Goal: Check status: Check status

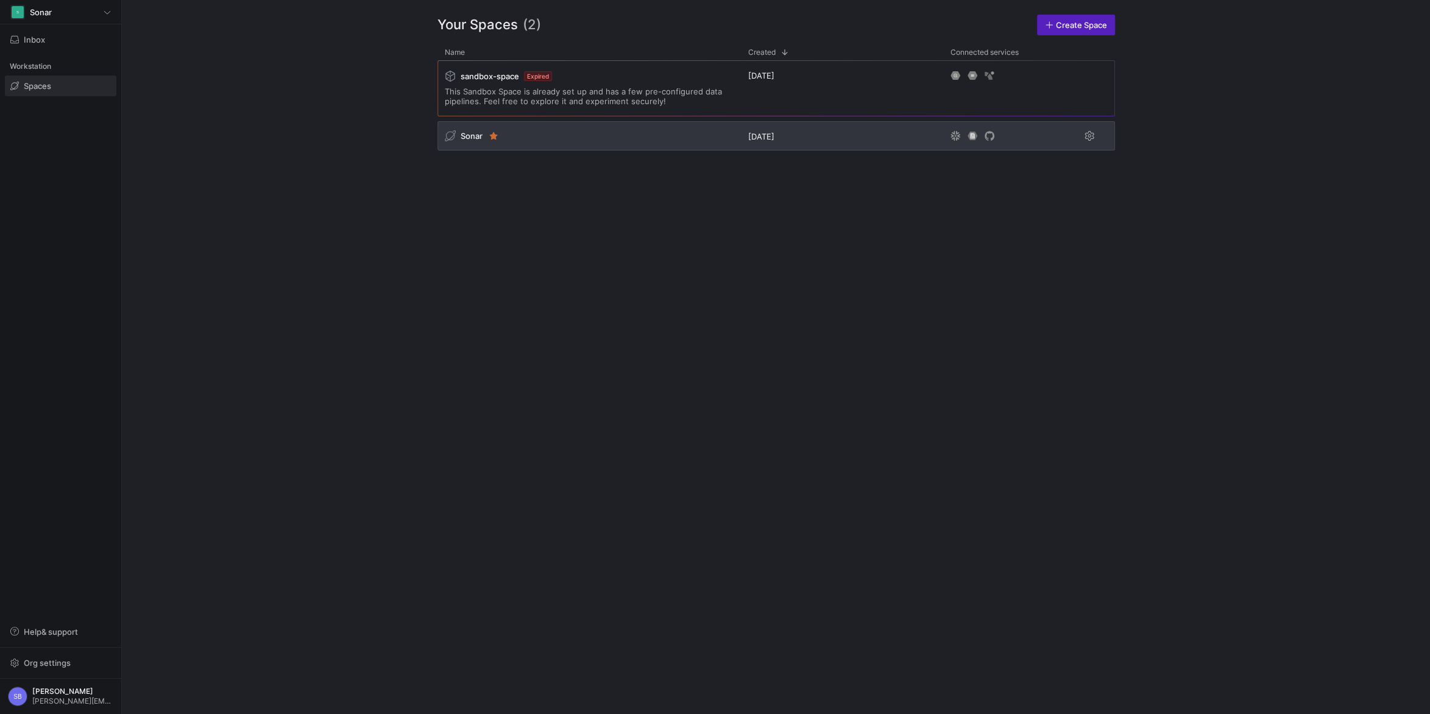
click at [470, 140] on span "Sonar" at bounding box center [472, 136] width 22 height 10
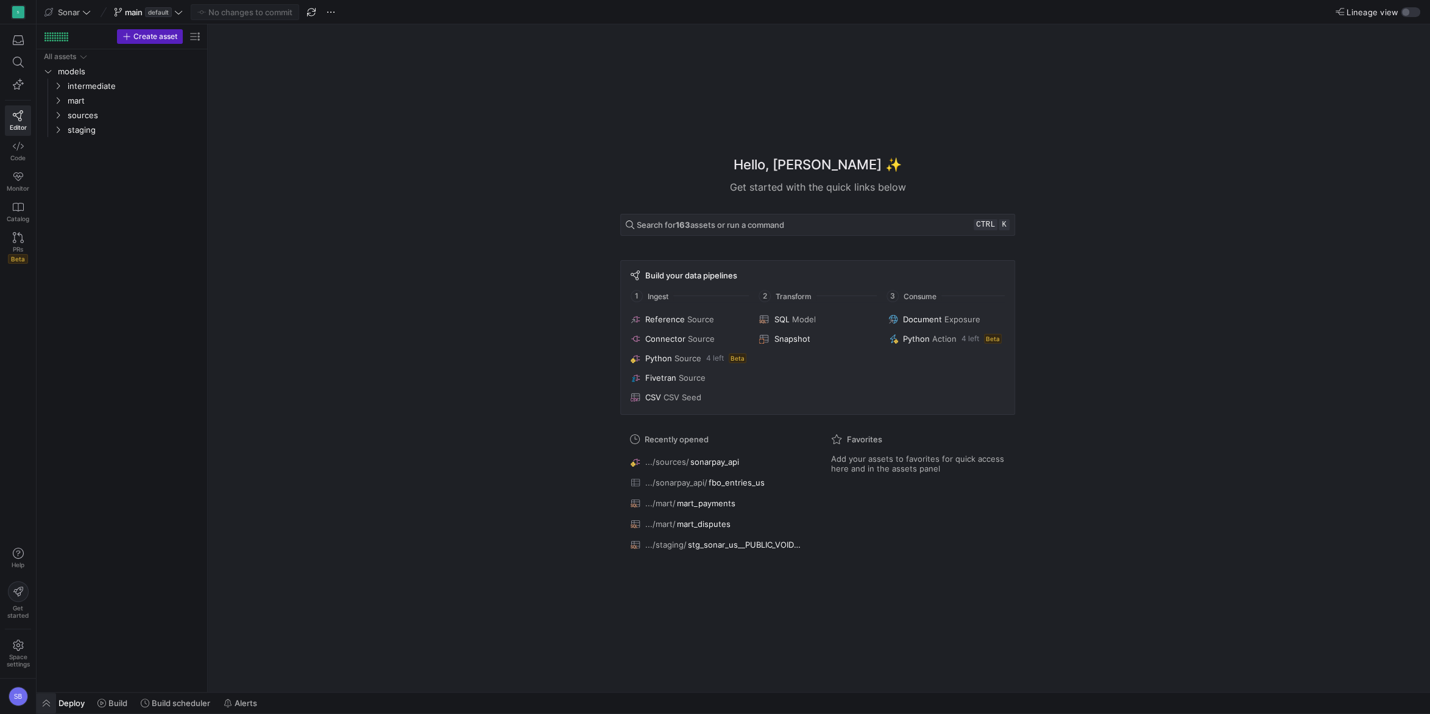
click at [49, 699] on span "button" at bounding box center [47, 703] width 20 height 21
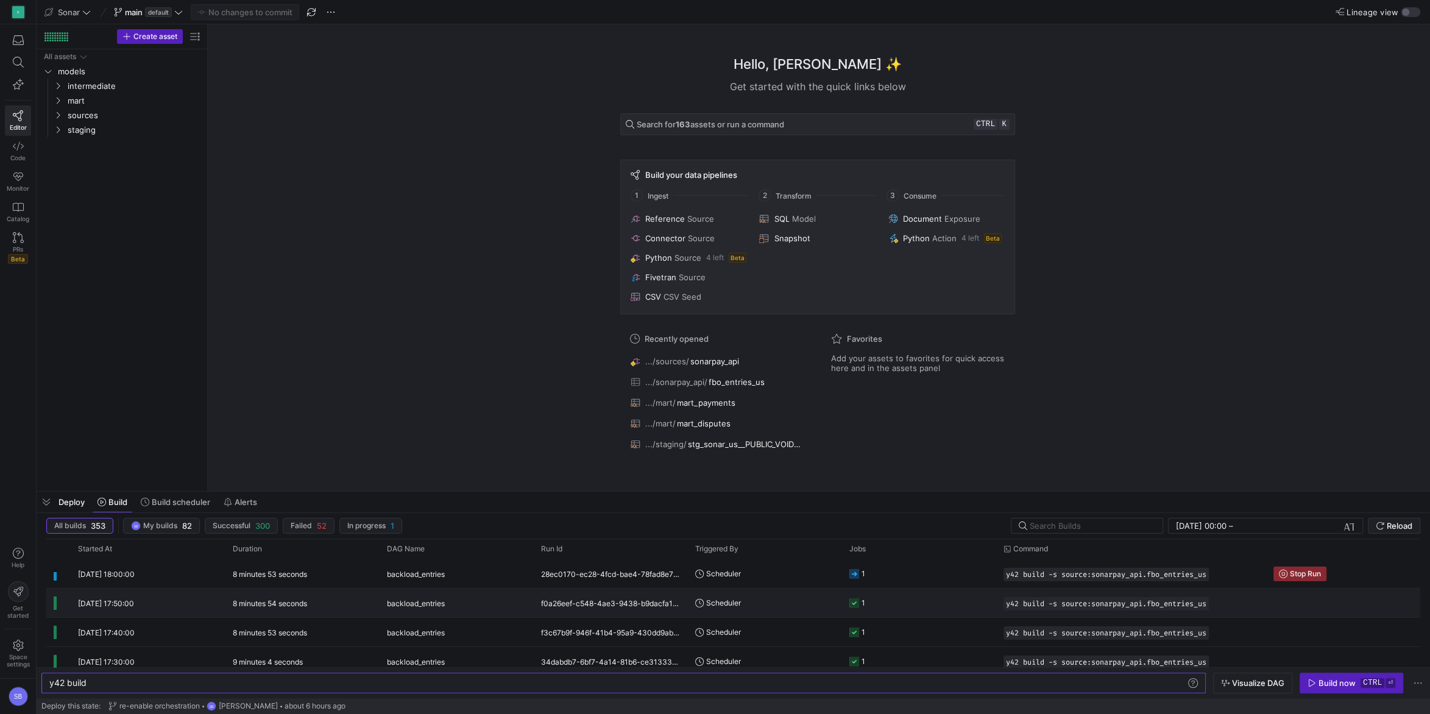
click at [268, 603] on y42-duration "8 minutes 54 seconds" at bounding box center [270, 603] width 74 height 9
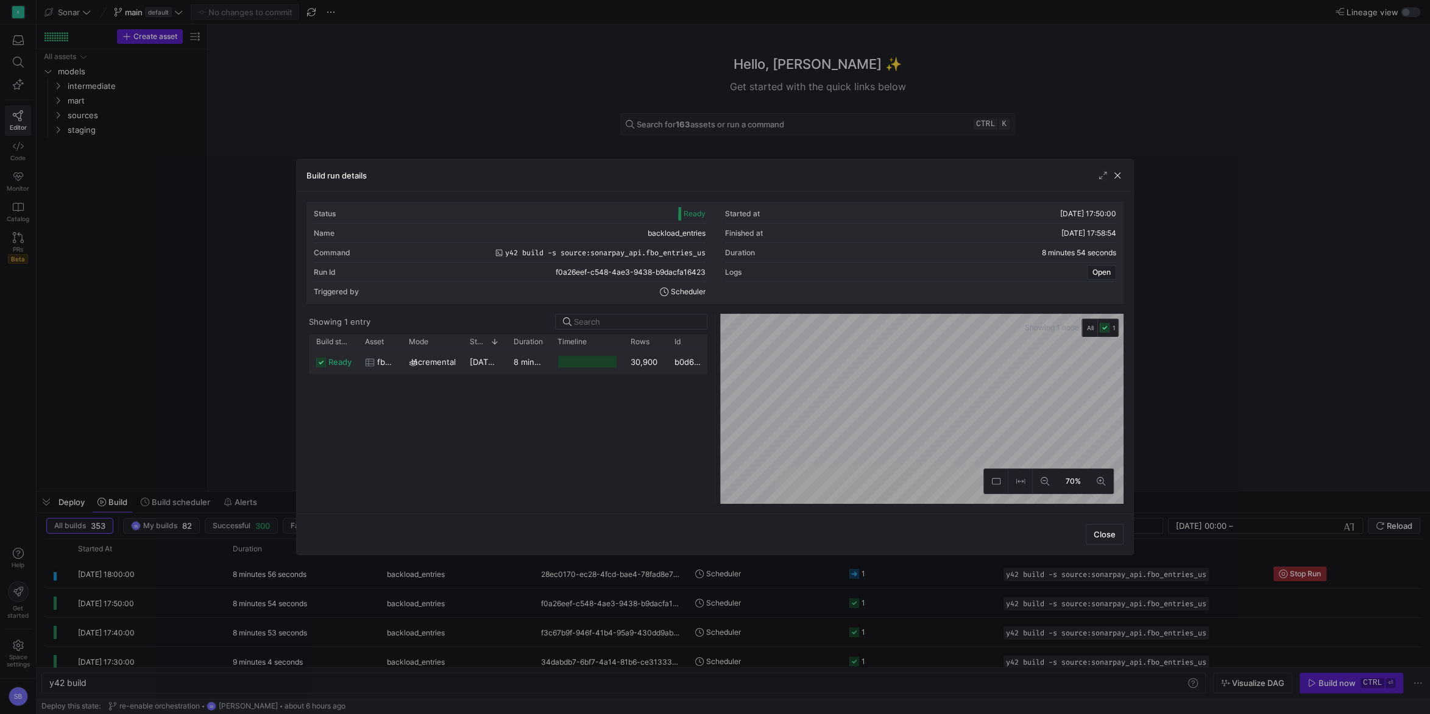
click at [510, 364] on div "8 minutes 51 seconds" at bounding box center [528, 362] width 44 height 24
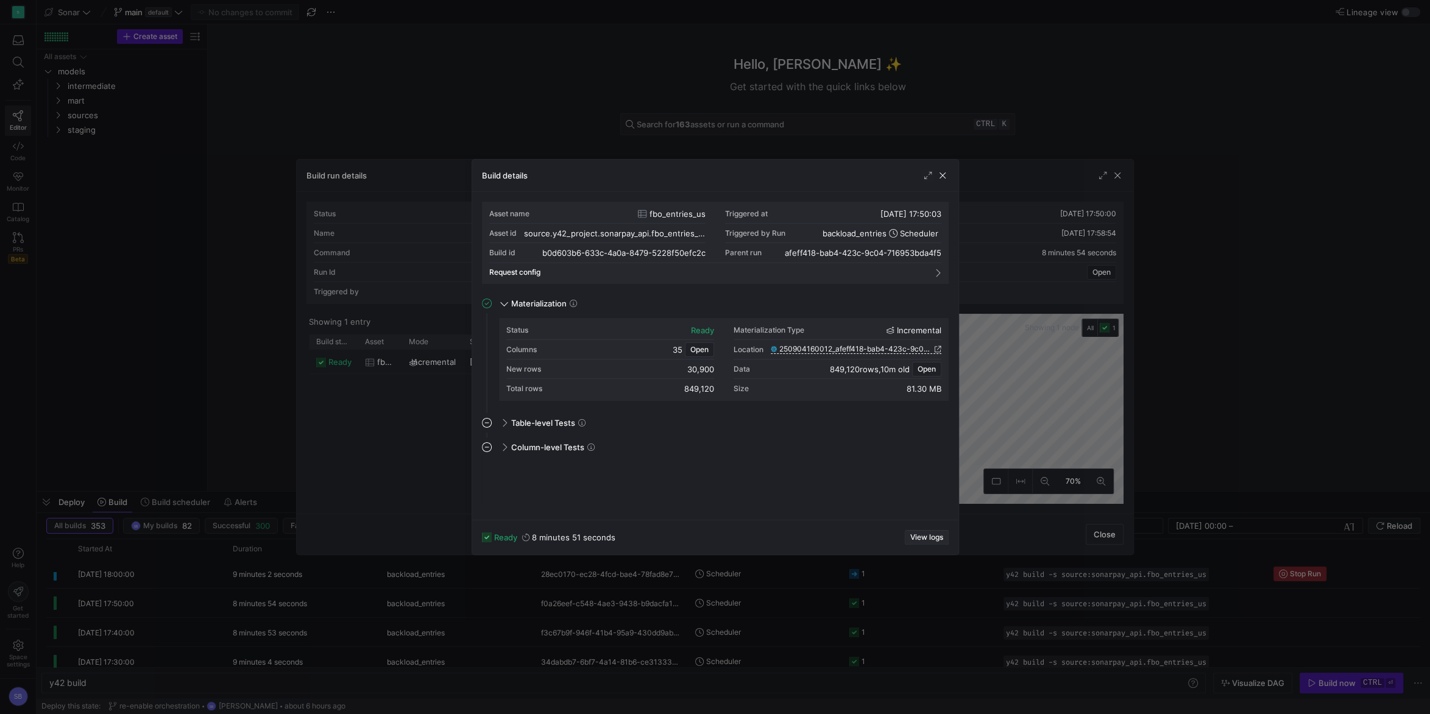
click at [932, 535] on span "View logs" at bounding box center [926, 537] width 33 height 9
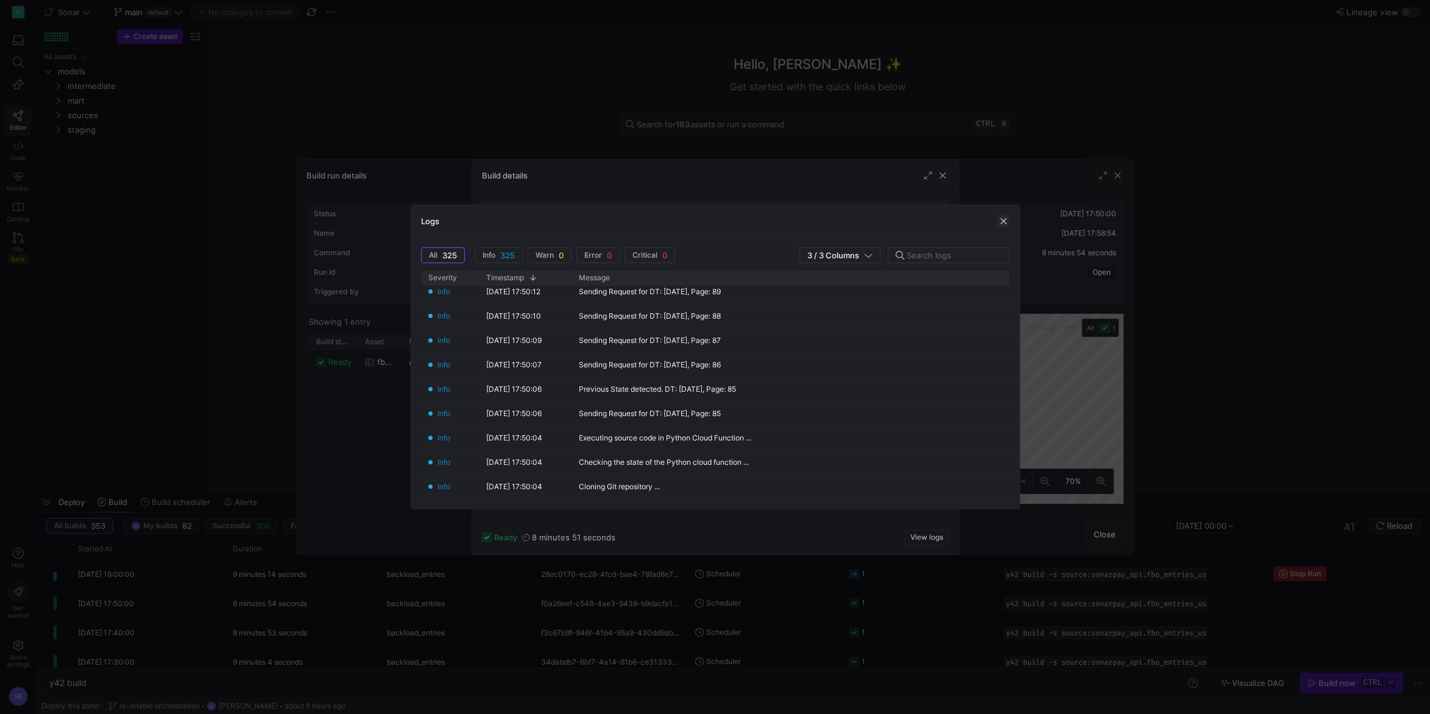
click at [1005, 219] on span "button" at bounding box center [1004, 221] width 12 height 12
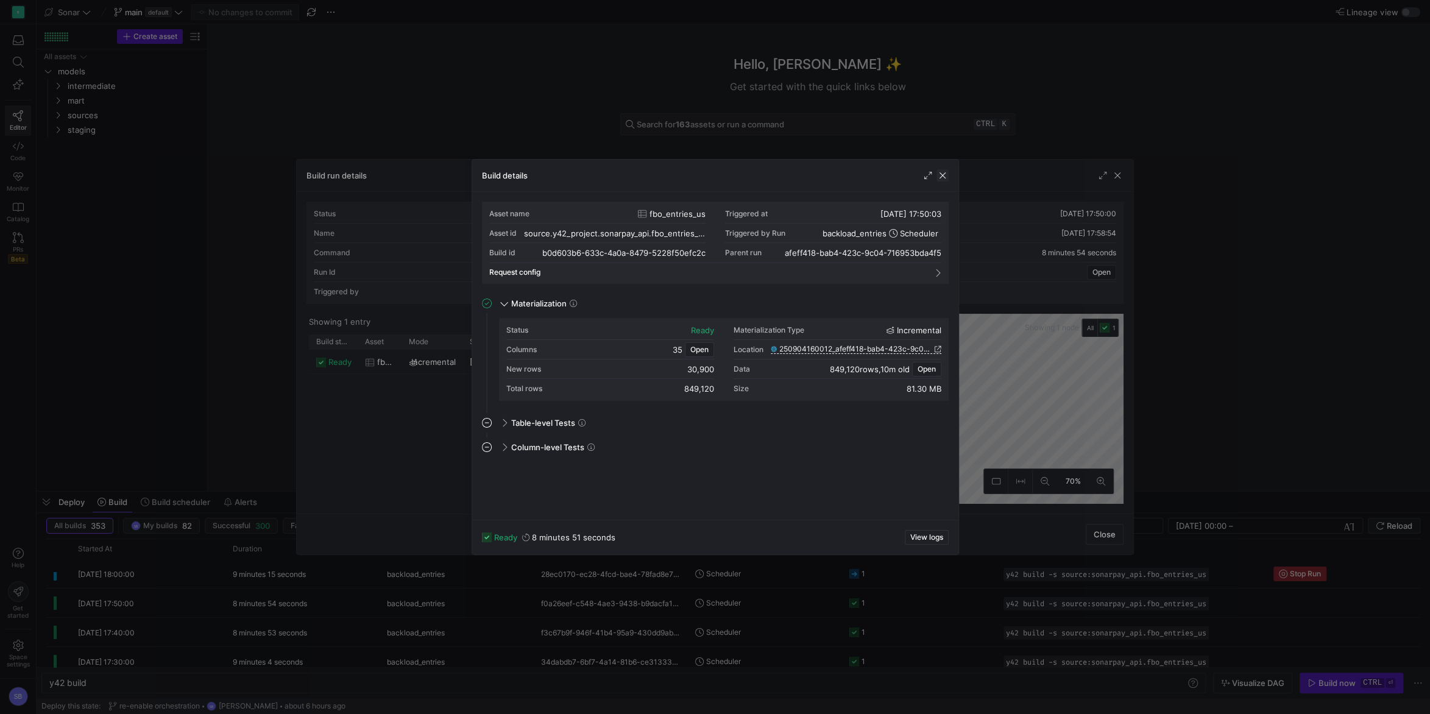
click at [947, 176] on span "button" at bounding box center [943, 175] width 12 height 12
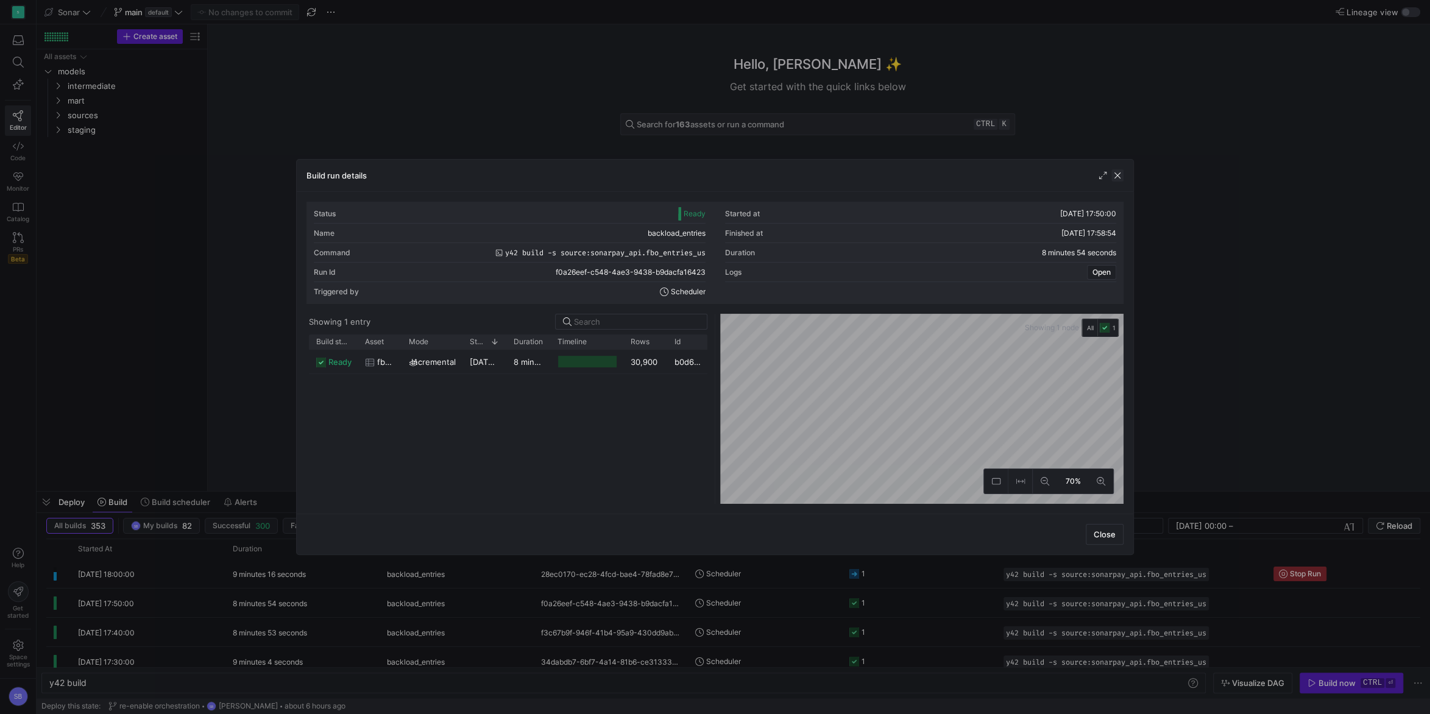
click at [1117, 175] on span "button" at bounding box center [1118, 175] width 12 height 12
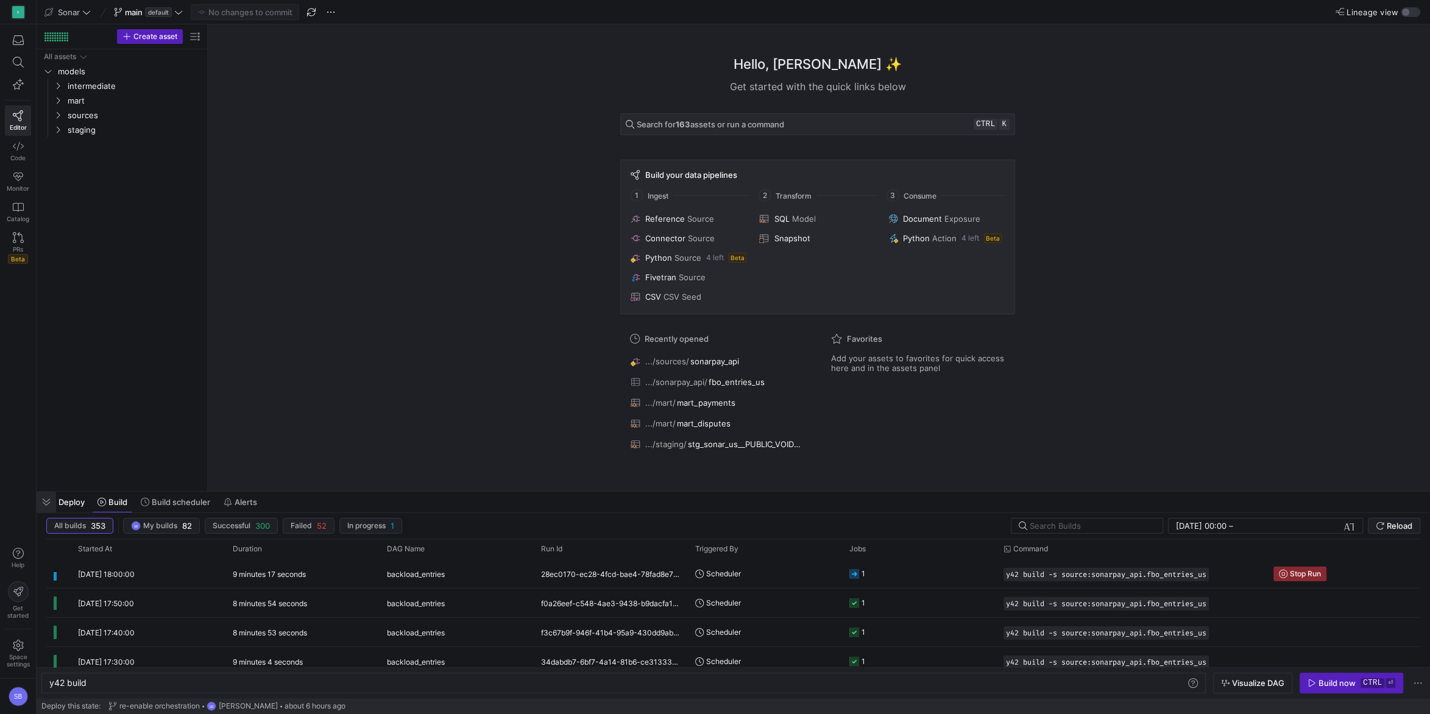
click at [51, 502] on span "button" at bounding box center [47, 502] width 20 height 21
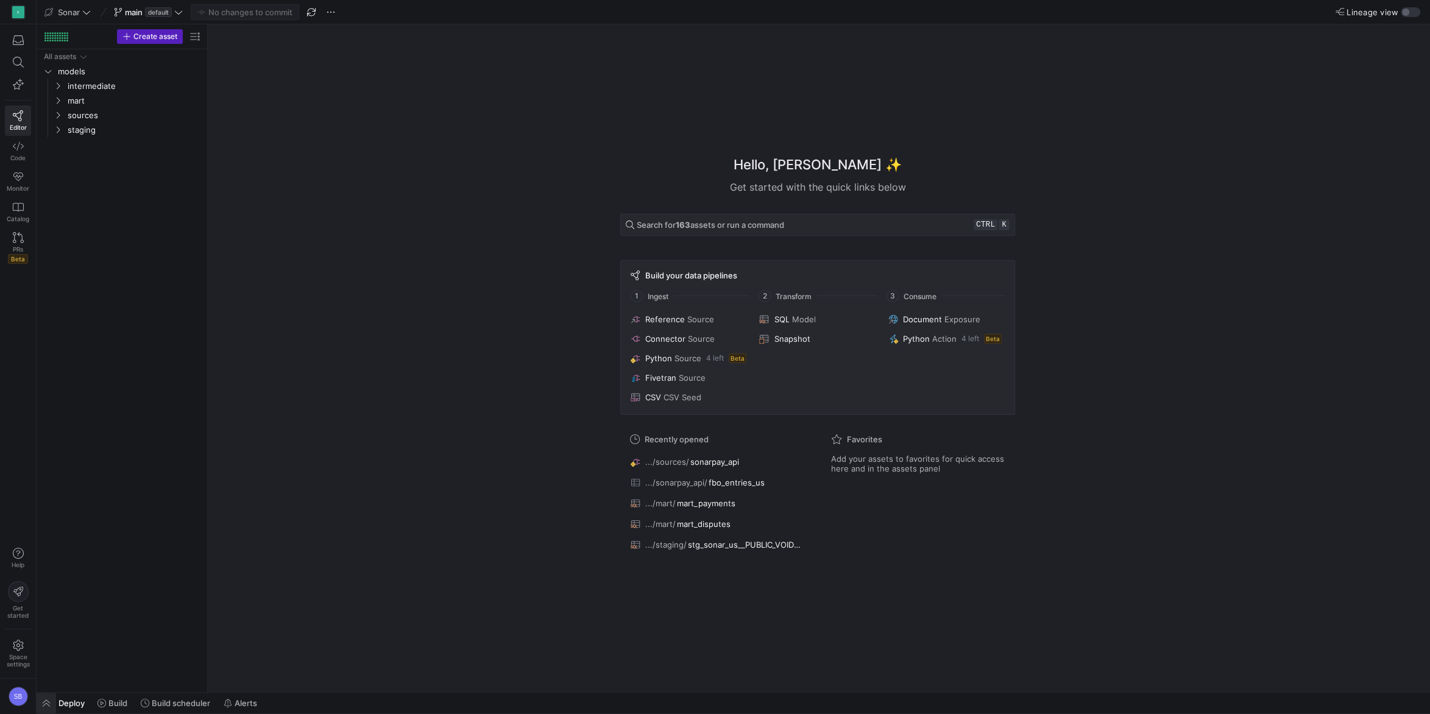
click at [45, 702] on span "button" at bounding box center [47, 703] width 20 height 21
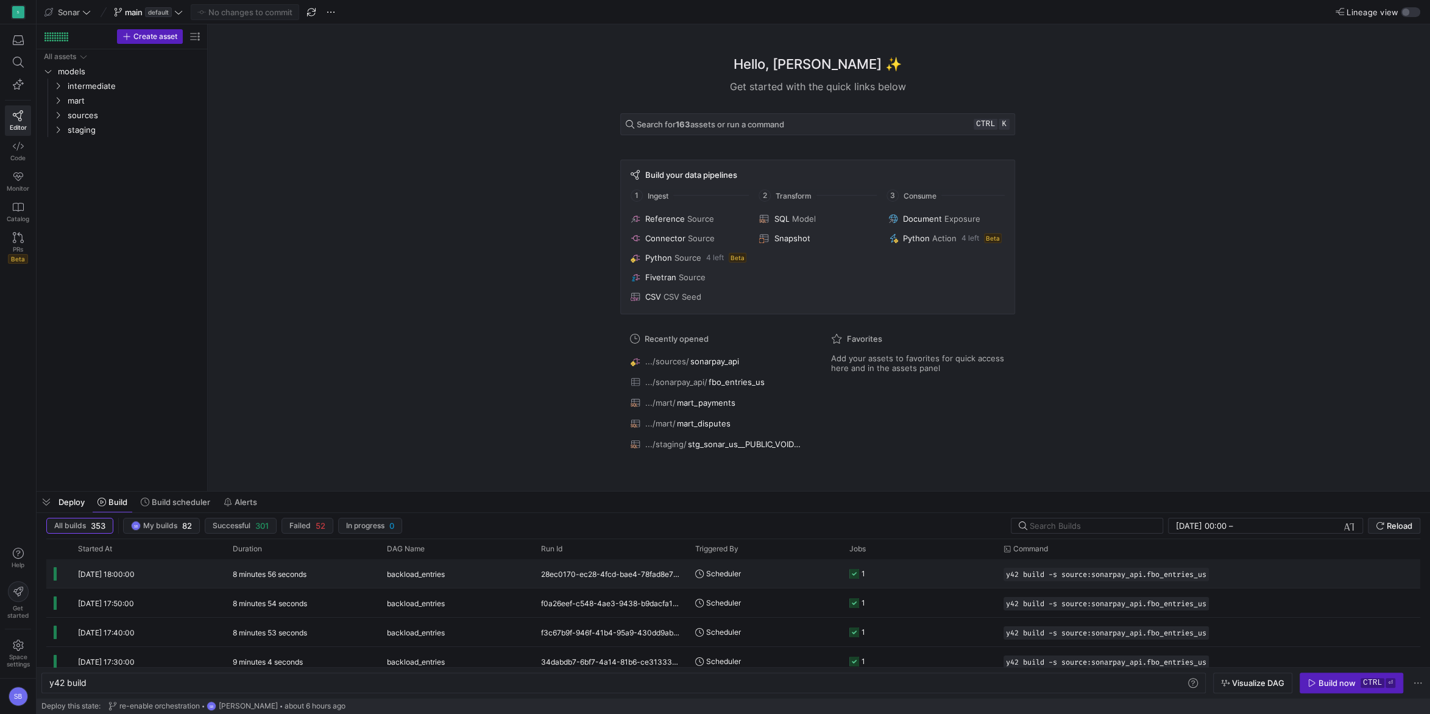
click at [357, 584] on div "8 minutes 56 seconds" at bounding box center [302, 573] width 154 height 29
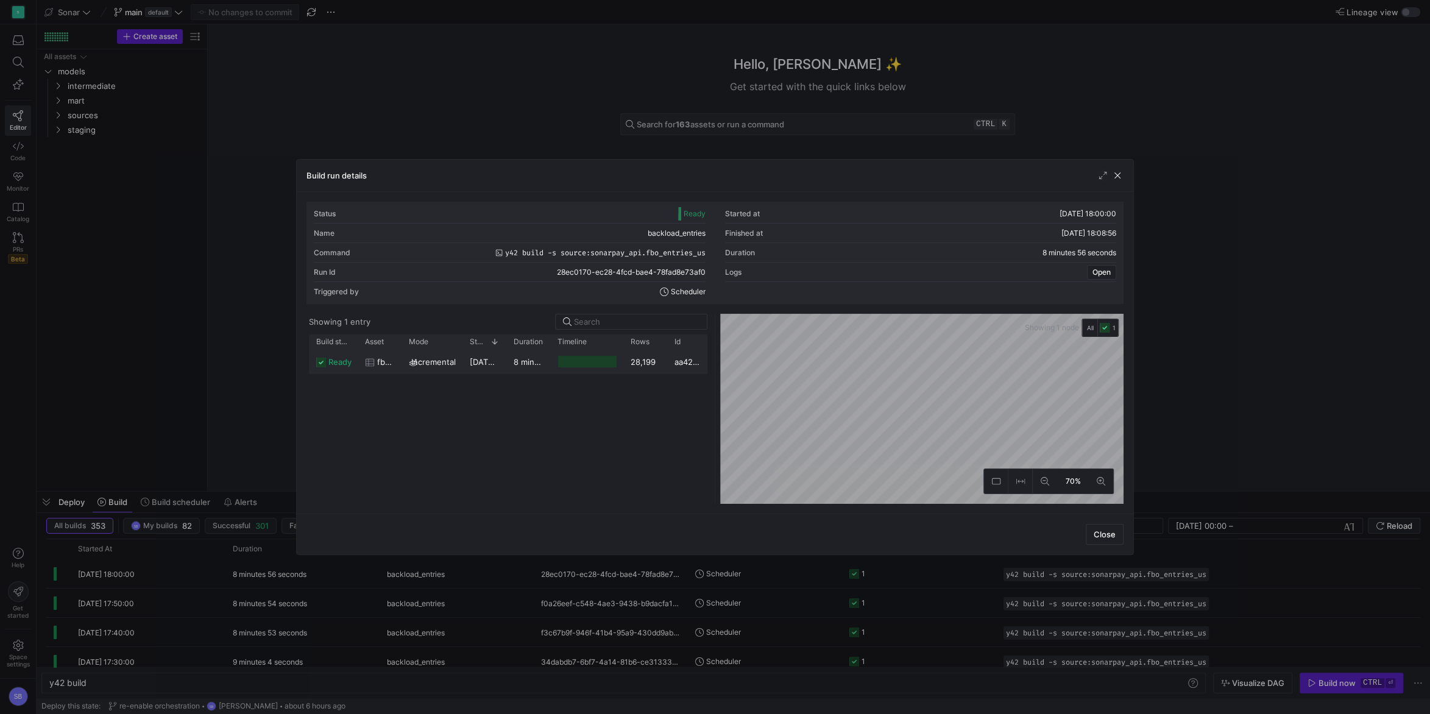
click at [533, 366] on y42-duration "8 minutes 53 seconds" at bounding box center [556, 362] width 85 height 10
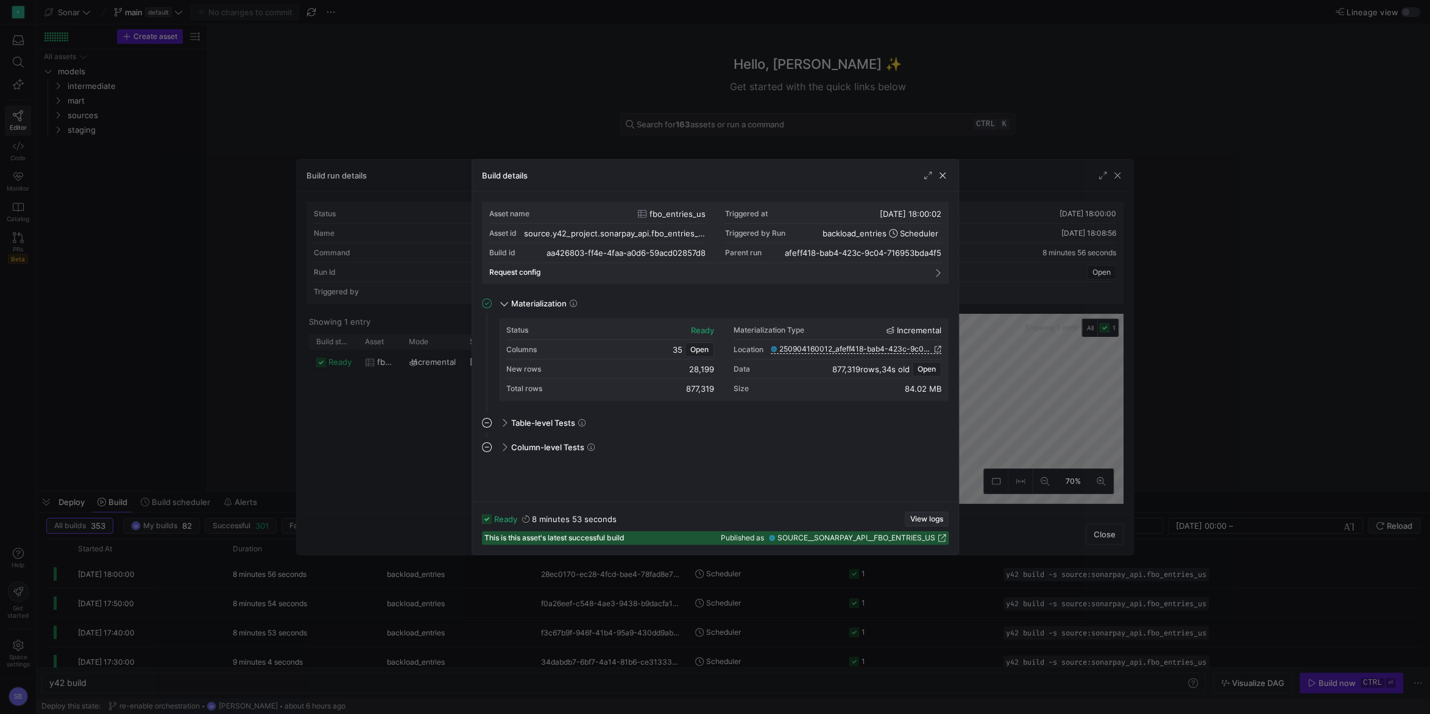
click at [915, 520] on span "View logs" at bounding box center [926, 519] width 33 height 9
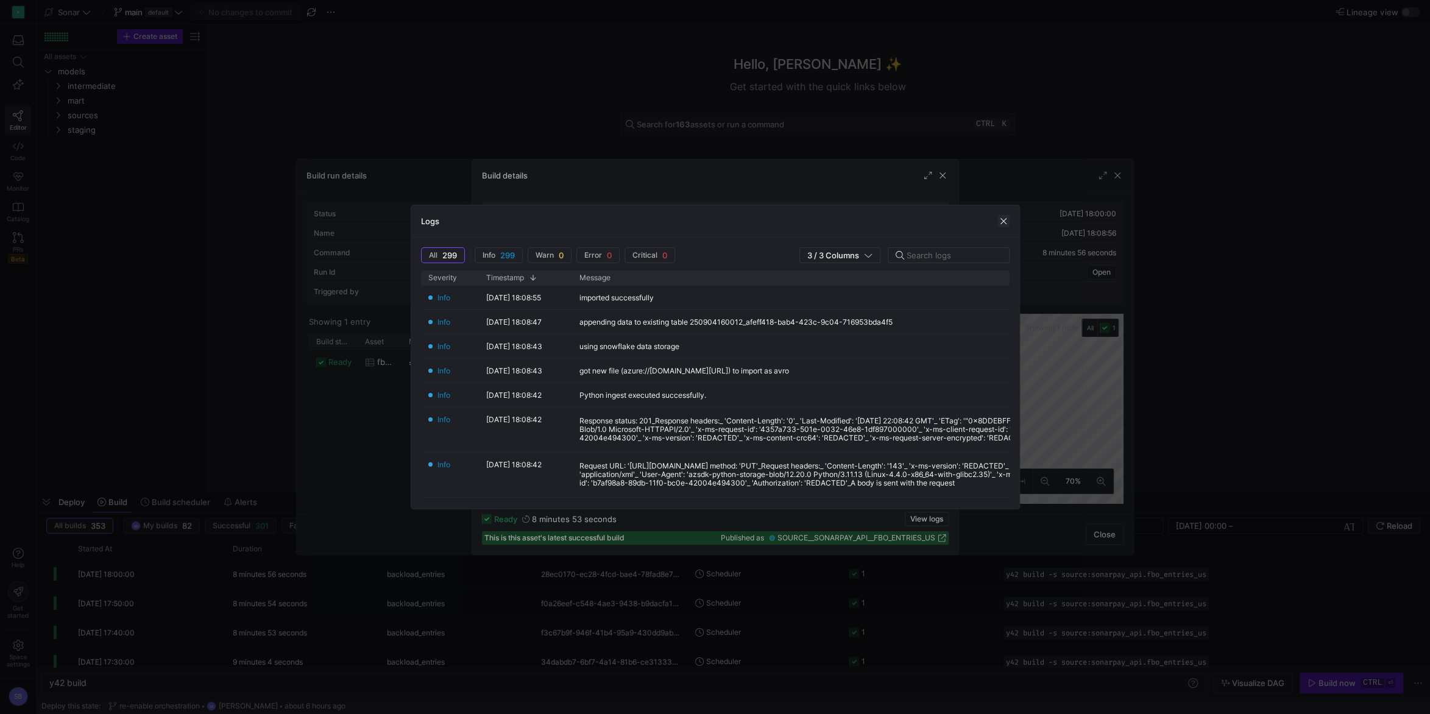
click at [1003, 224] on span "button" at bounding box center [1004, 221] width 12 height 12
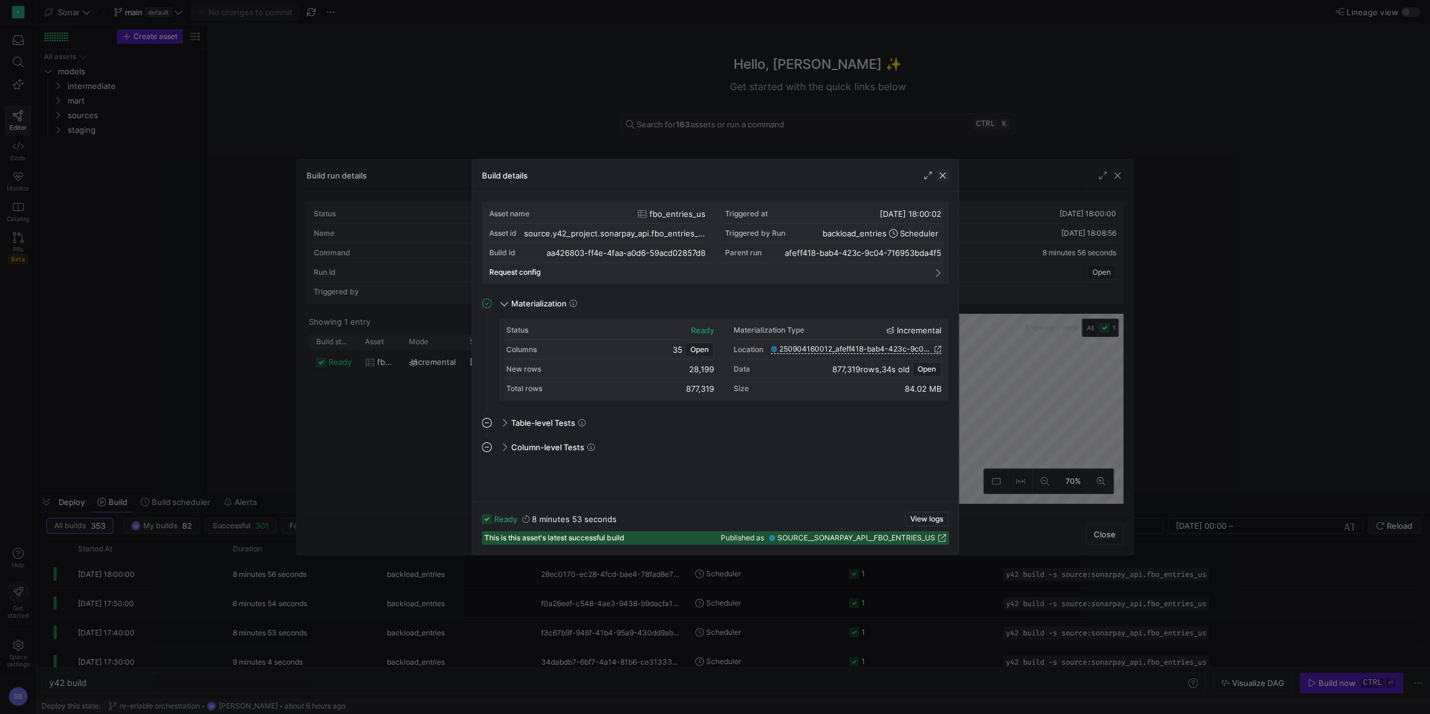
click at [944, 176] on span "button" at bounding box center [943, 175] width 12 height 12
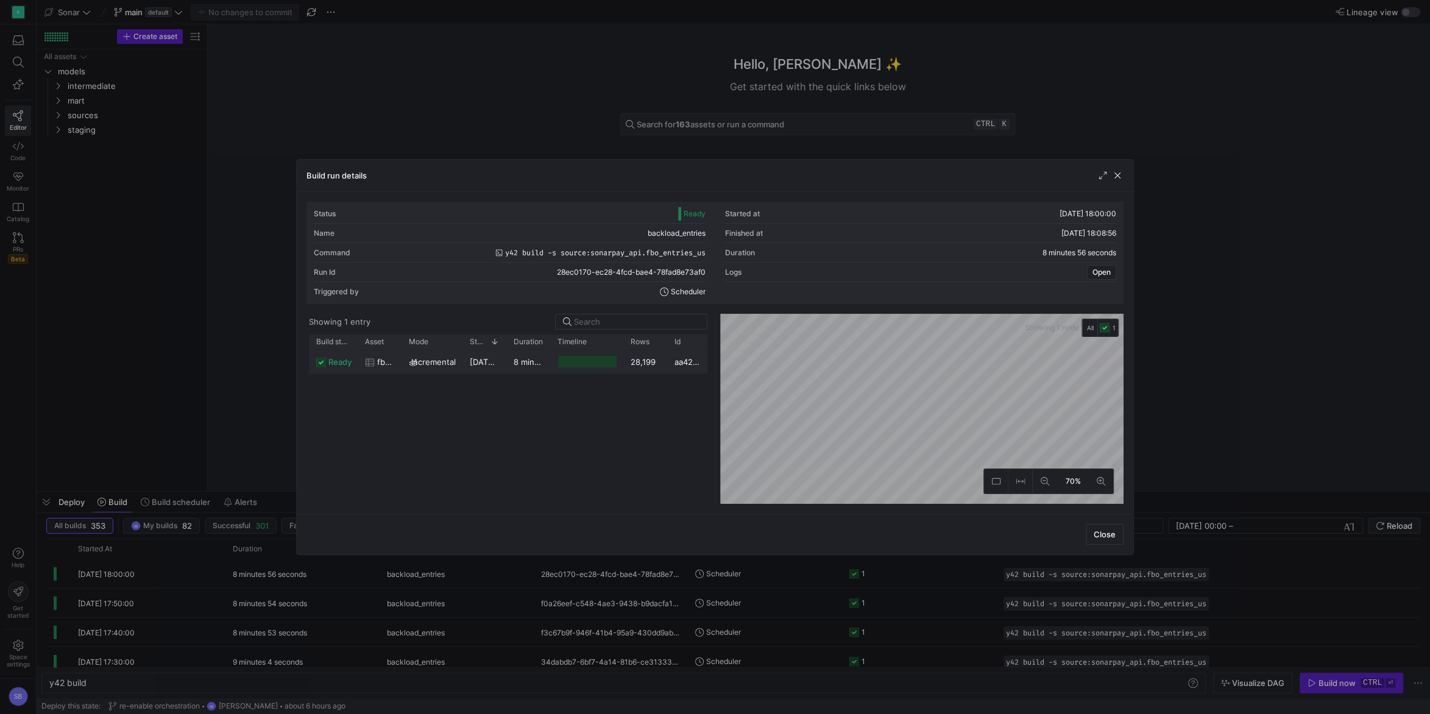
click at [499, 362] on span "[DATE] 18:00:02" at bounding box center [501, 362] width 62 height 10
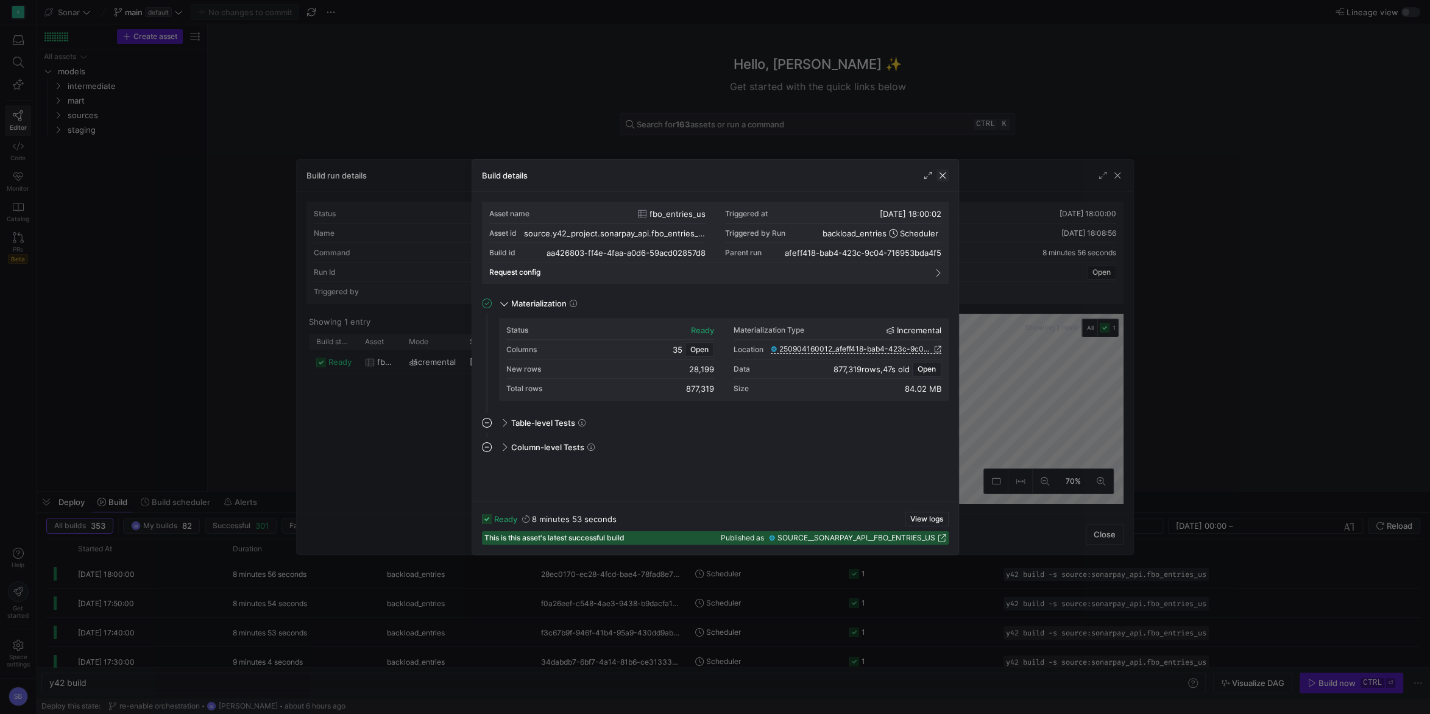
click at [944, 171] on span "button" at bounding box center [943, 175] width 12 height 12
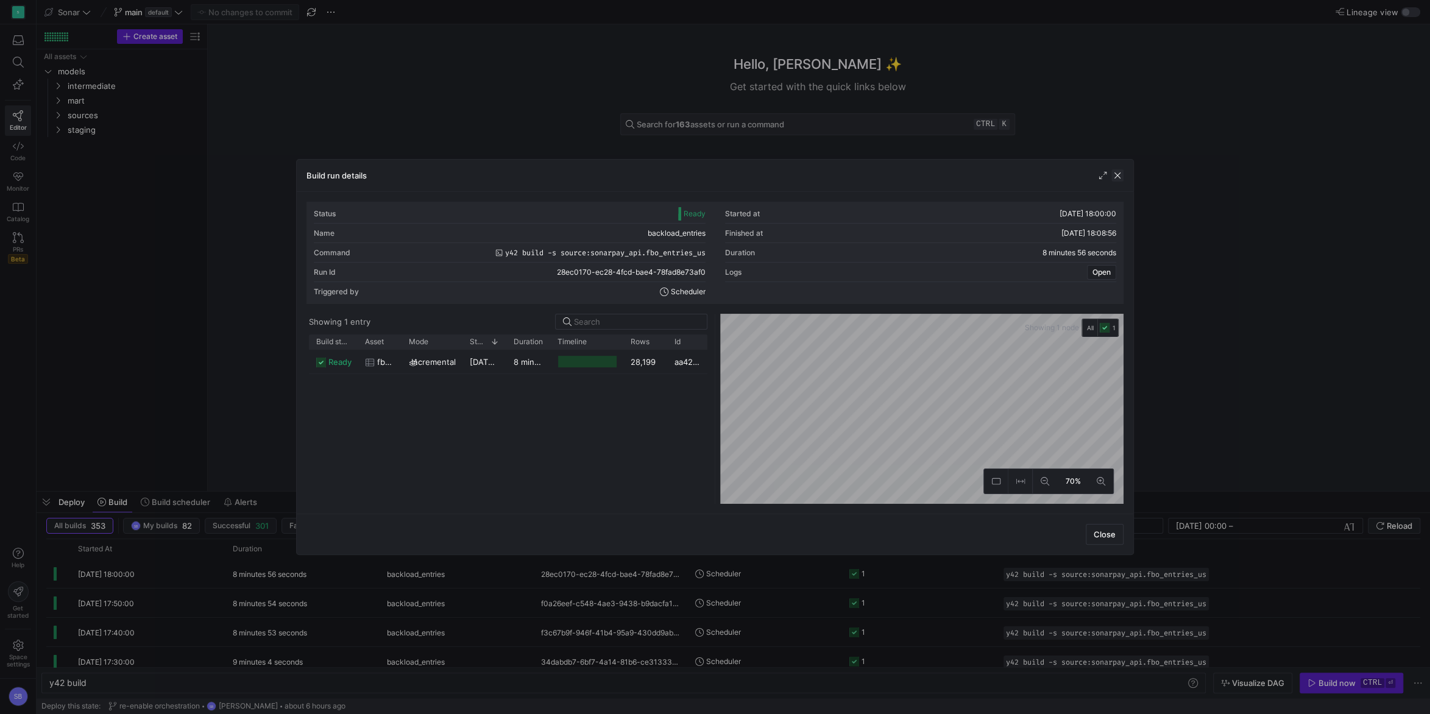
click at [1118, 176] on span "button" at bounding box center [1118, 175] width 12 height 12
